Goal: Task Accomplishment & Management: Use online tool/utility

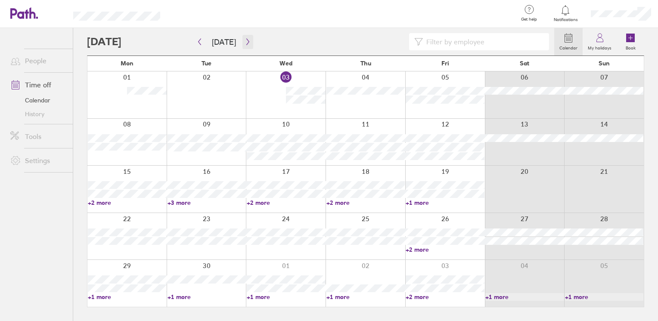
click at [244, 43] on icon "button" at bounding box center [247, 41] width 6 height 7
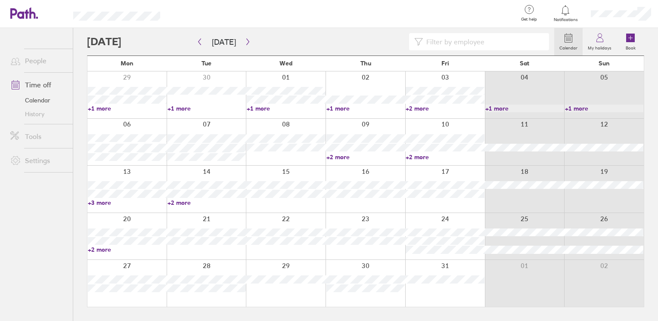
click at [457, 290] on div at bounding box center [445, 283] width 80 height 47
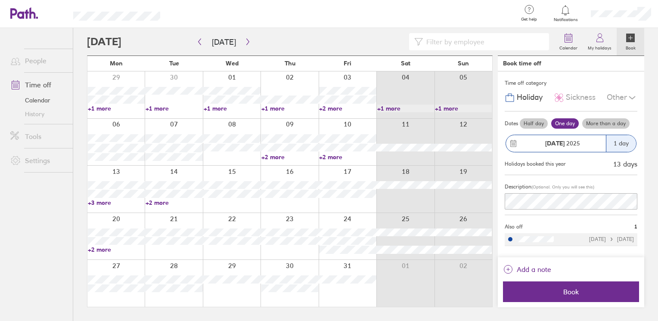
click at [529, 94] on span "Holiday" at bounding box center [529, 97] width 26 height 9
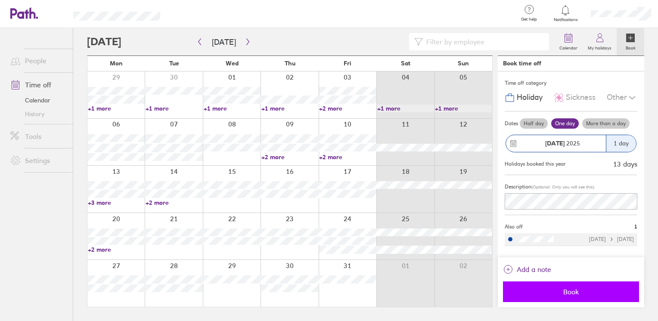
click at [578, 286] on button "Book" at bounding box center [571, 291] width 136 height 21
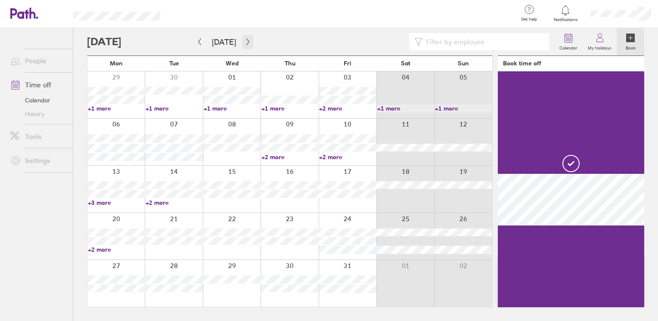
click at [244, 44] on icon "button" at bounding box center [247, 41] width 6 height 7
